Goal: Information Seeking & Learning: Check status

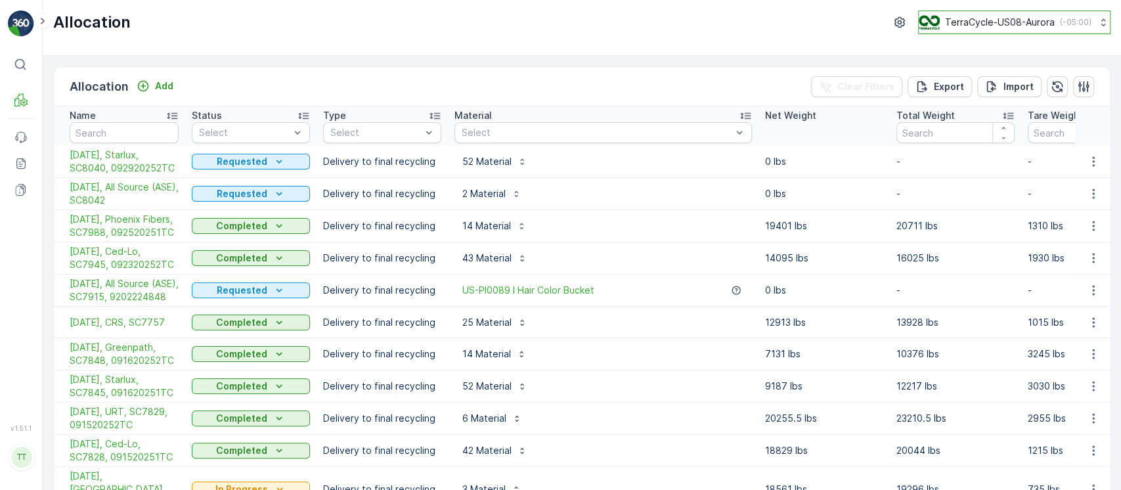
scroll to position [613, 0]
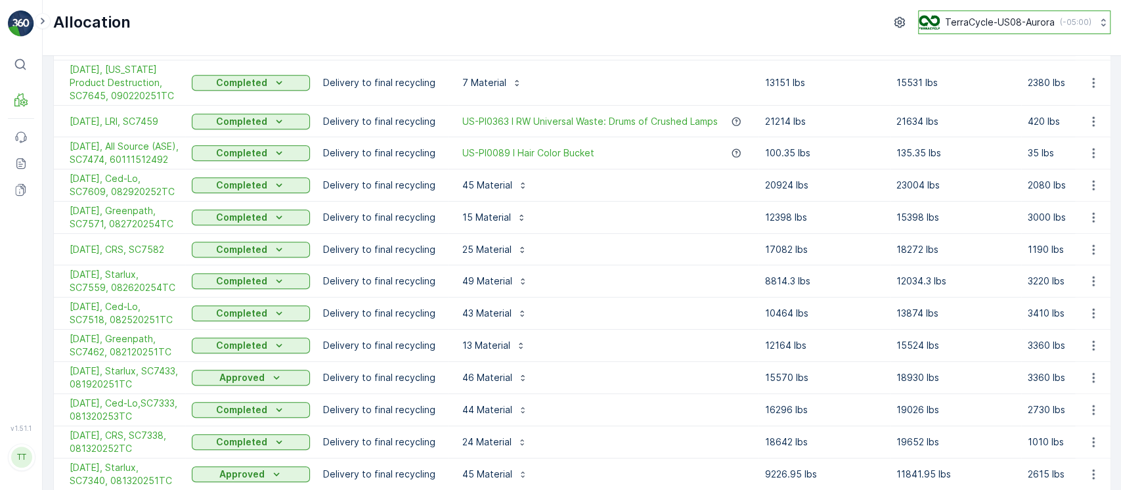
click at [993, 16] on p "TerraCycle-US08-Aurora" at bounding box center [1000, 22] width 110 height 13
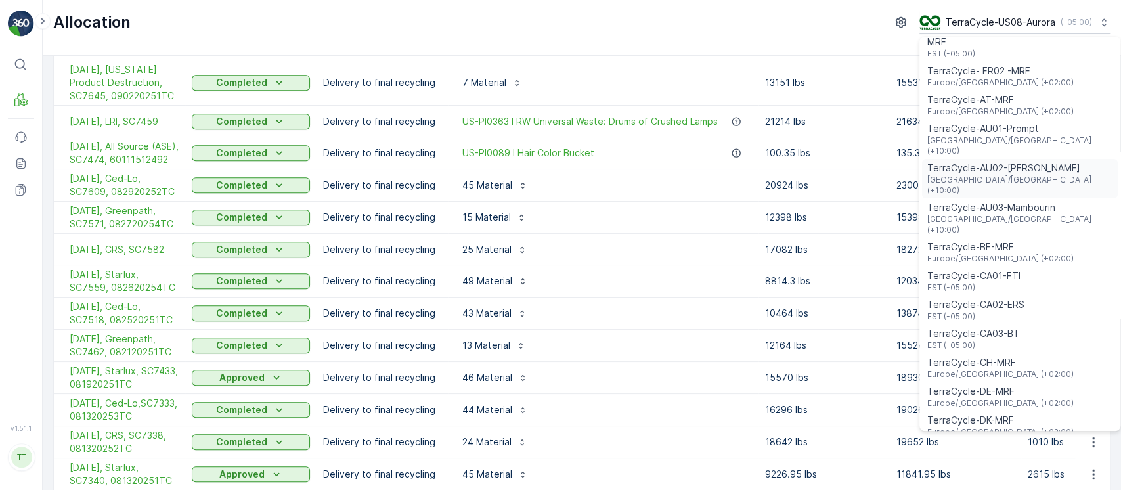
scroll to position [87, 0]
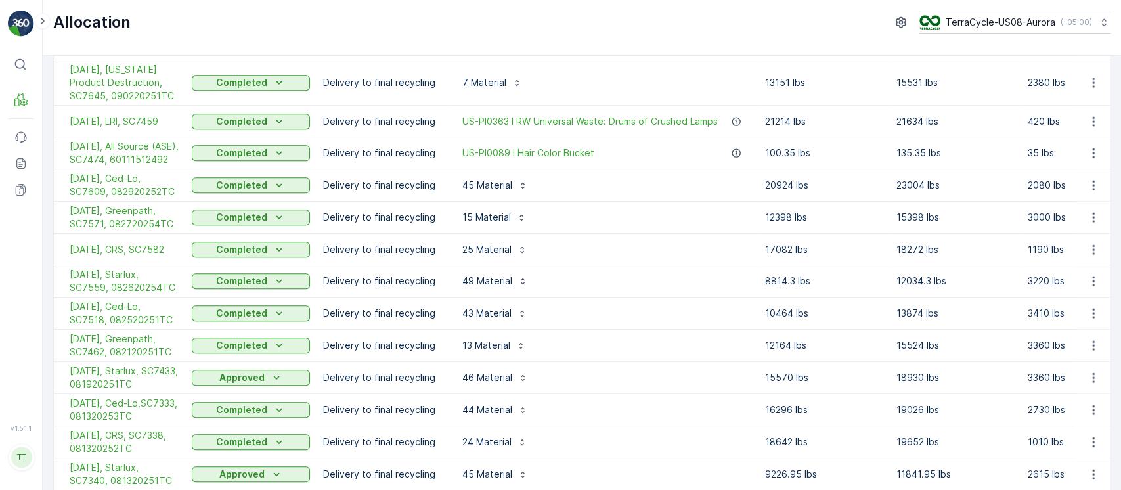
click at [714, 291] on div "49 Material" at bounding box center [602, 280] width 297 height 21
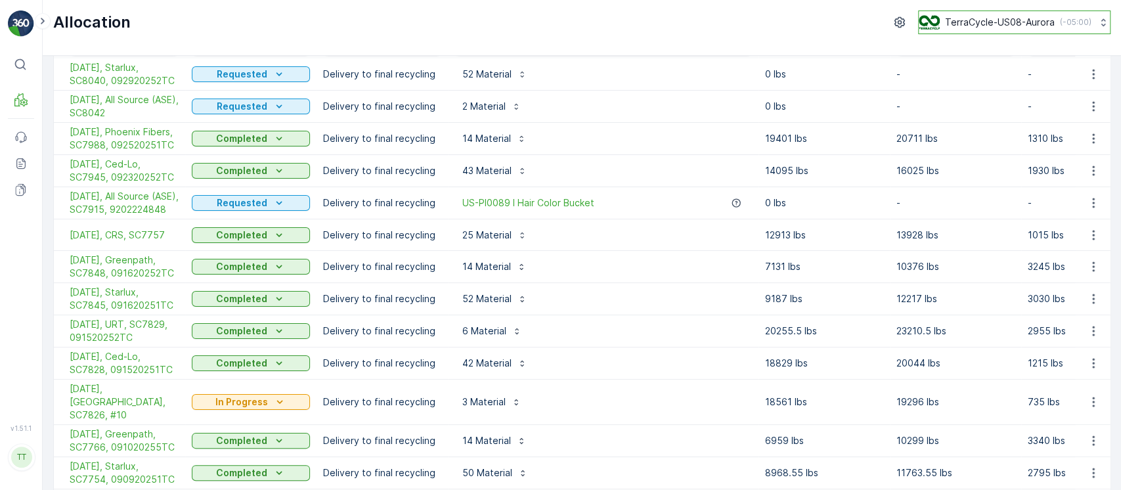
click at [1037, 28] on p "TerraCycle-US08-Aurora" at bounding box center [1000, 22] width 110 height 13
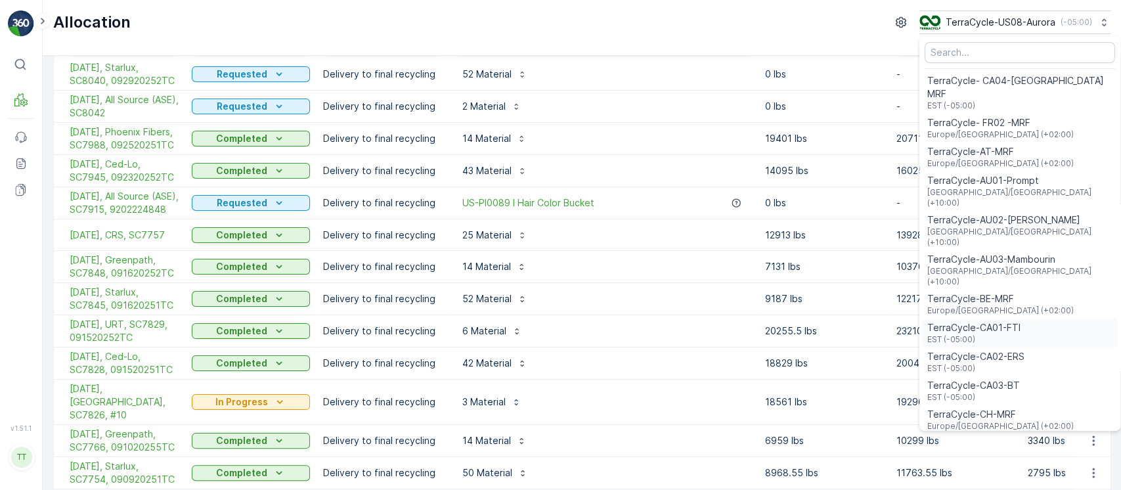
click at [1010, 318] on div "TerraCycle-CA01-FTI EST (-05:00)" at bounding box center [1020, 332] width 196 height 29
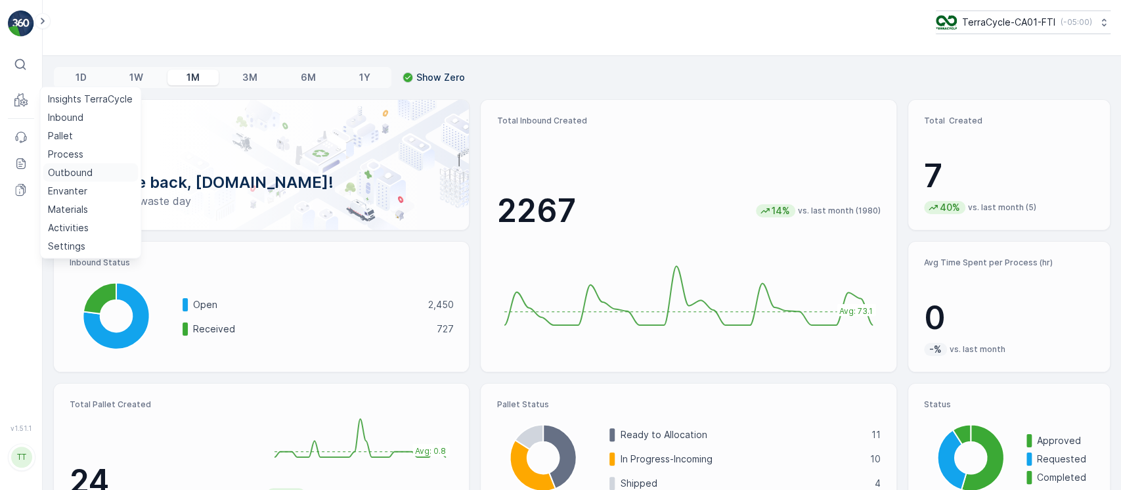
click at [82, 169] on p "Outbound" at bounding box center [70, 172] width 45 height 13
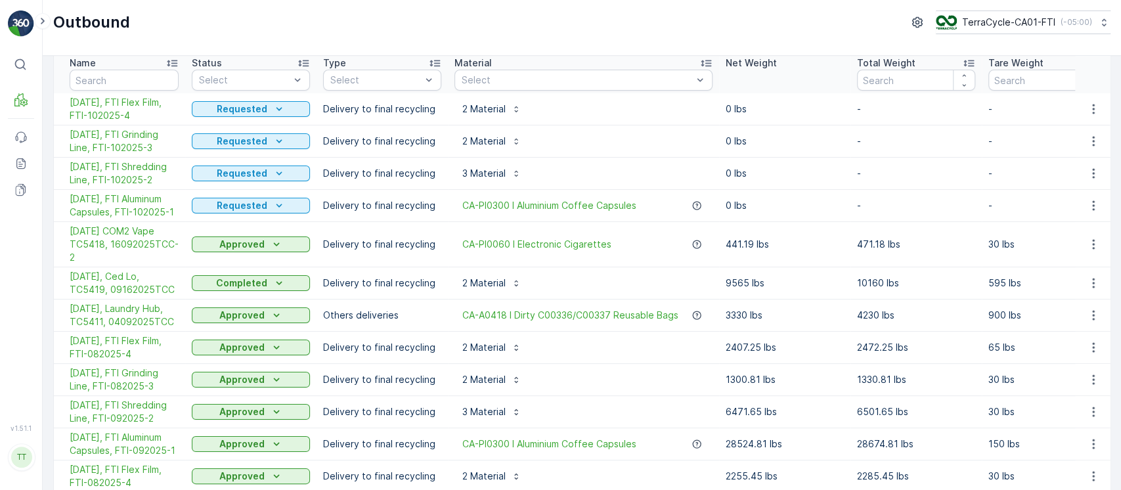
scroll to position [87, 0]
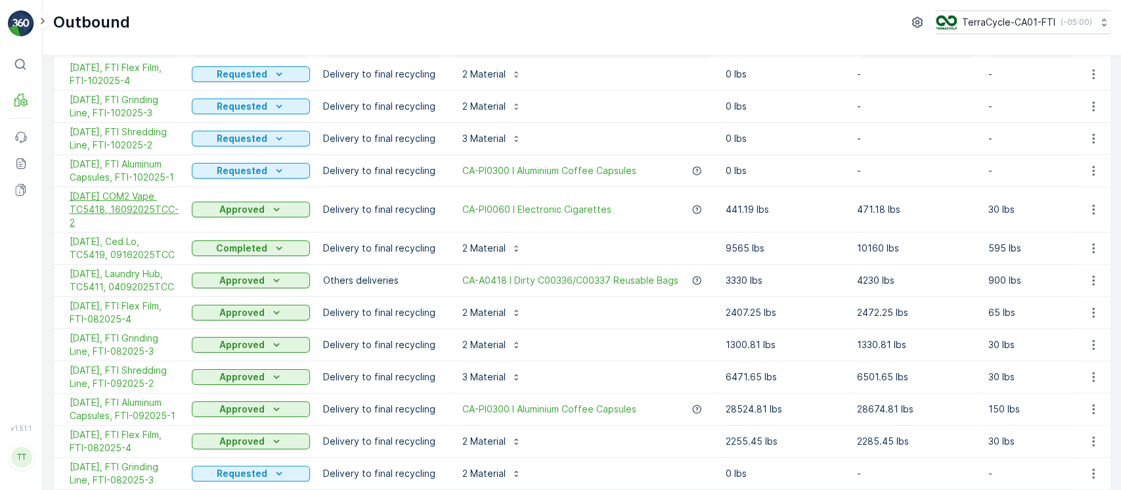
drag, startPoint x: 60, startPoint y: 204, endPoint x: 113, endPoint y: 215, distance: 53.7
click at [115, 216] on td "[DATE] COM2 Vape TC5418, 16092025TCC-2" at bounding box center [119, 209] width 131 height 45
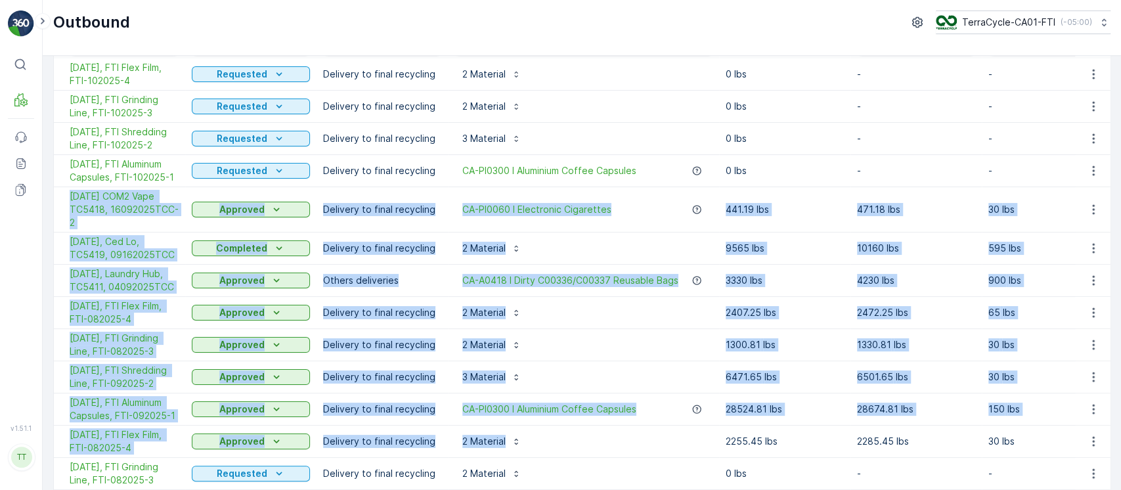
drag, startPoint x: 66, startPoint y: 192, endPoint x: 539, endPoint y: 441, distance: 534.7
copy tbody "[DATE] COM2 Vape TC5418, 16092025TCC-2 Approved Delivery to final recycling CA-…"
click at [990, 27] on p "TerraCycle-CA01-FTI" at bounding box center [1007, 22] width 93 height 13
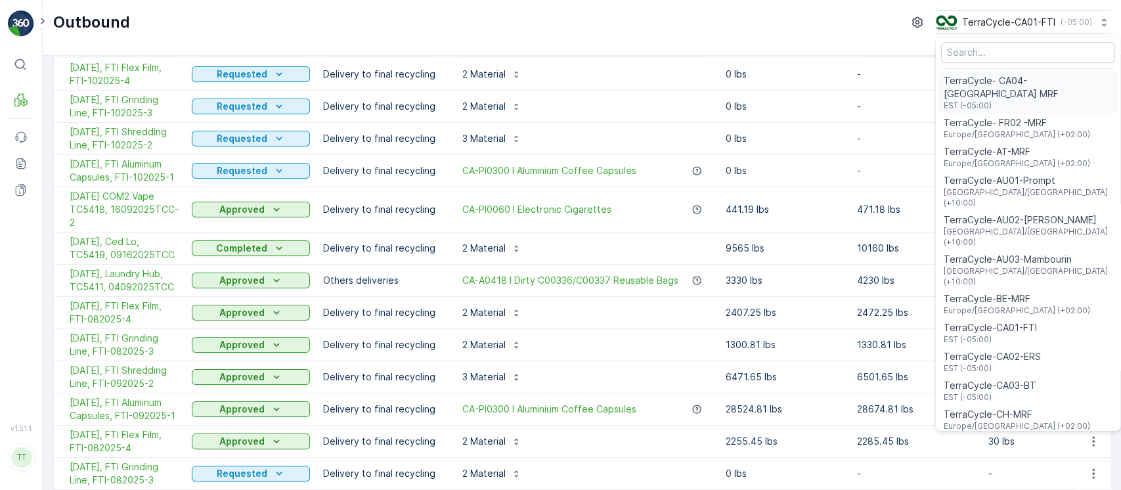
click at [1023, 100] on span "EST (-05:00)" at bounding box center [1027, 105] width 169 height 11
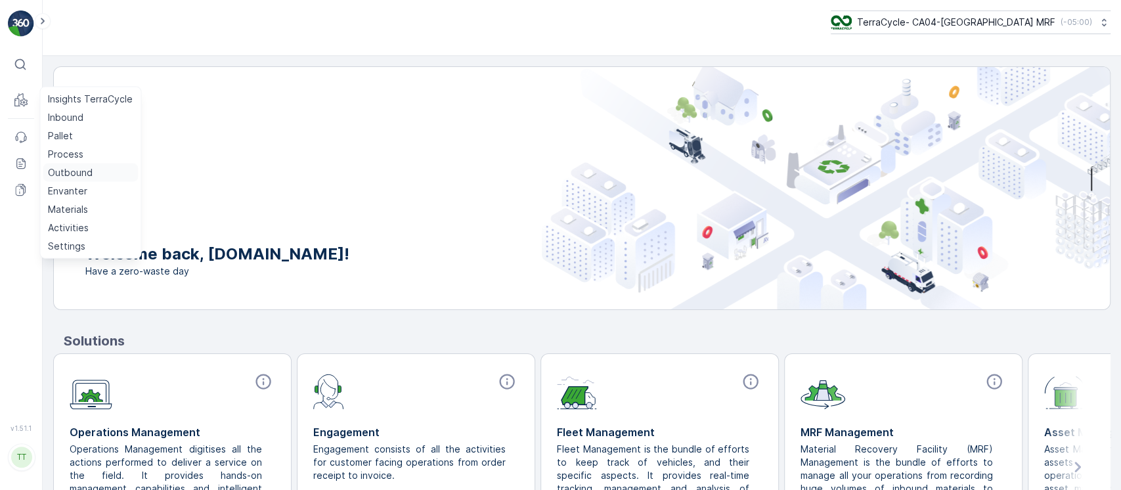
click at [85, 166] on p "Outbound" at bounding box center [70, 172] width 45 height 13
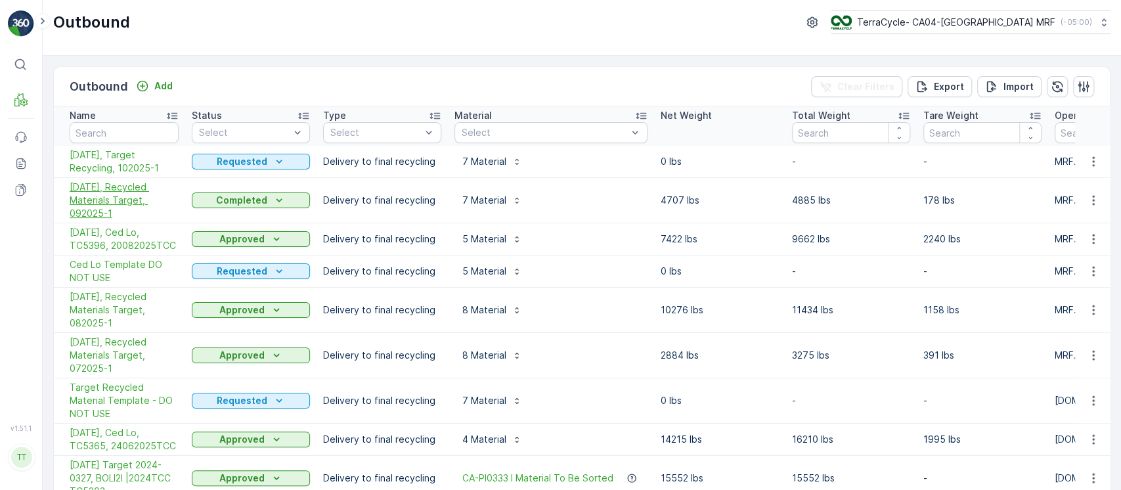
drag, startPoint x: 60, startPoint y: 185, endPoint x: 154, endPoint y: 209, distance: 97.0
click at [154, 209] on td "[DATE], Recycled Materials Target, 092025-1" at bounding box center [119, 200] width 131 height 45
copy span "09/01/25, Recycled Materials Target, 092025-1"
